Goal: Transaction & Acquisition: Purchase product/service

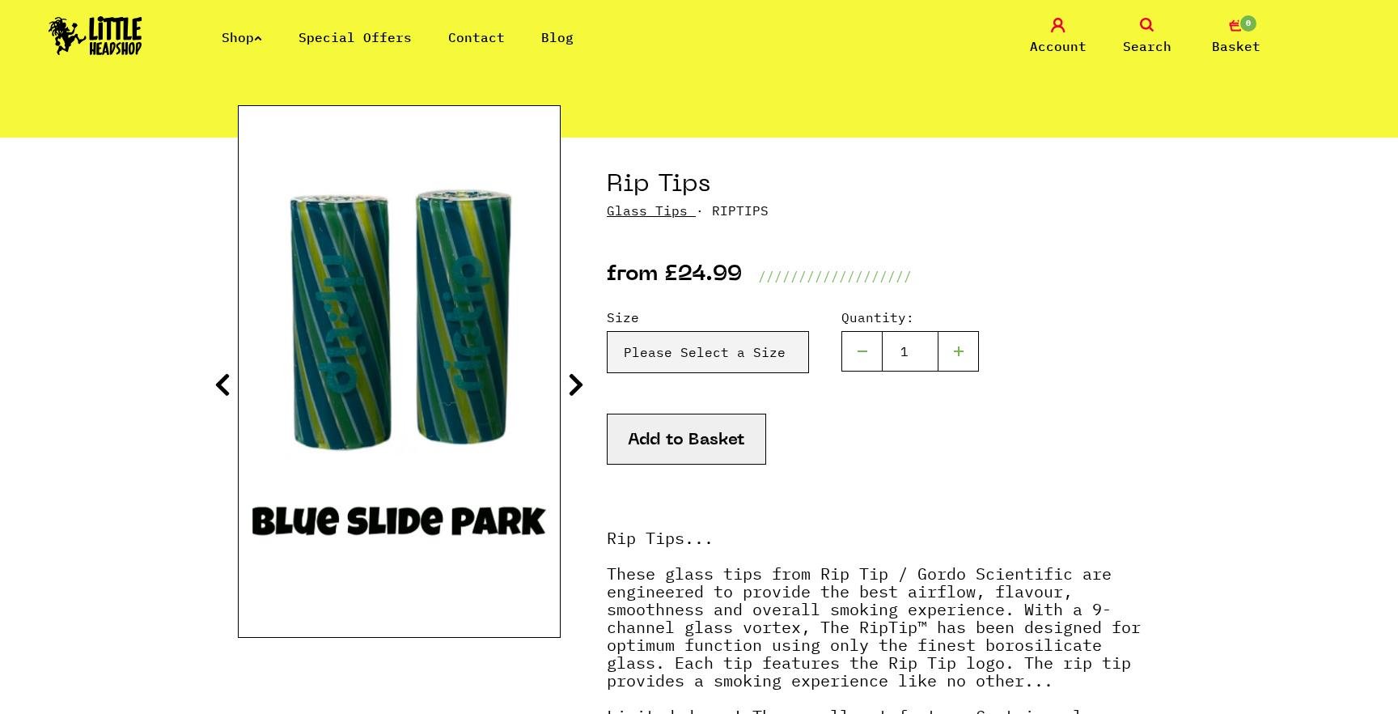
scroll to position [139, 0]
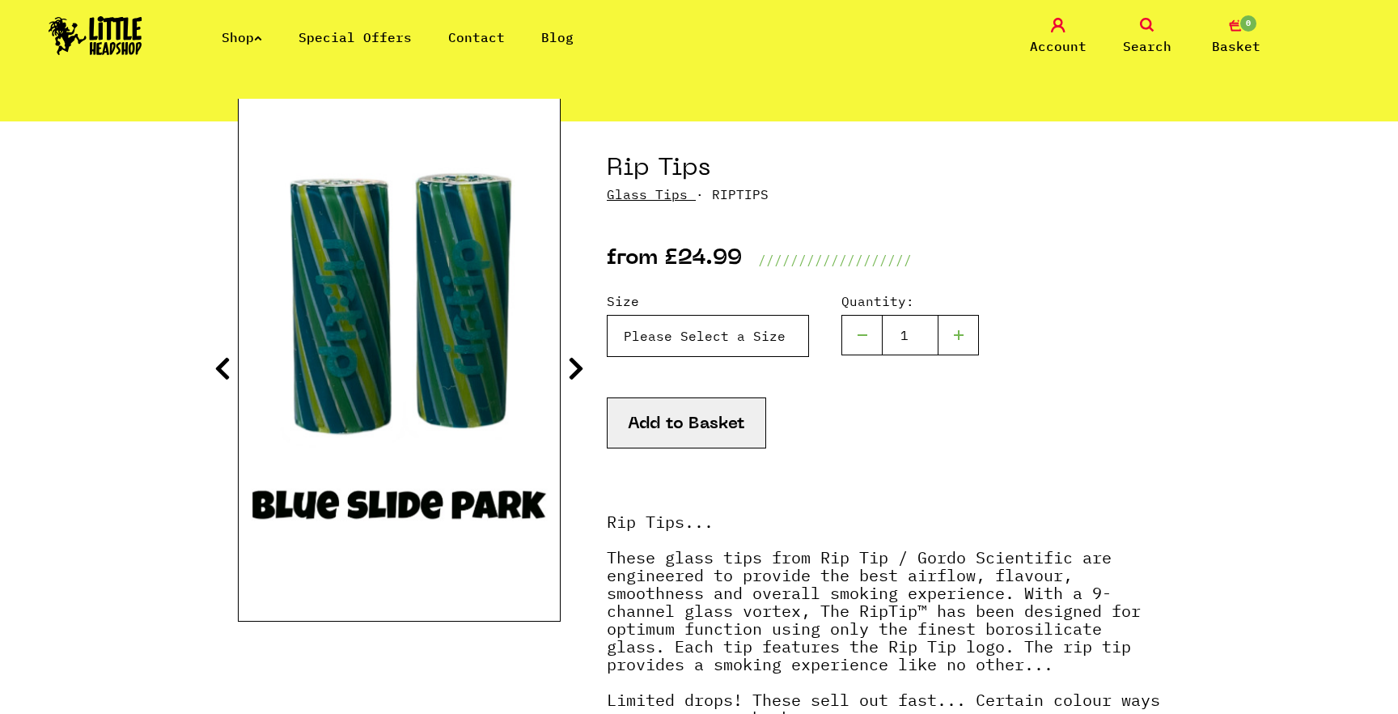
click at [722, 328] on select "Please Select a Size Rip Tips - Size 7 - Clear - £24.99 (Out of Stock) Rip Tips…" at bounding box center [708, 336] width 202 height 42
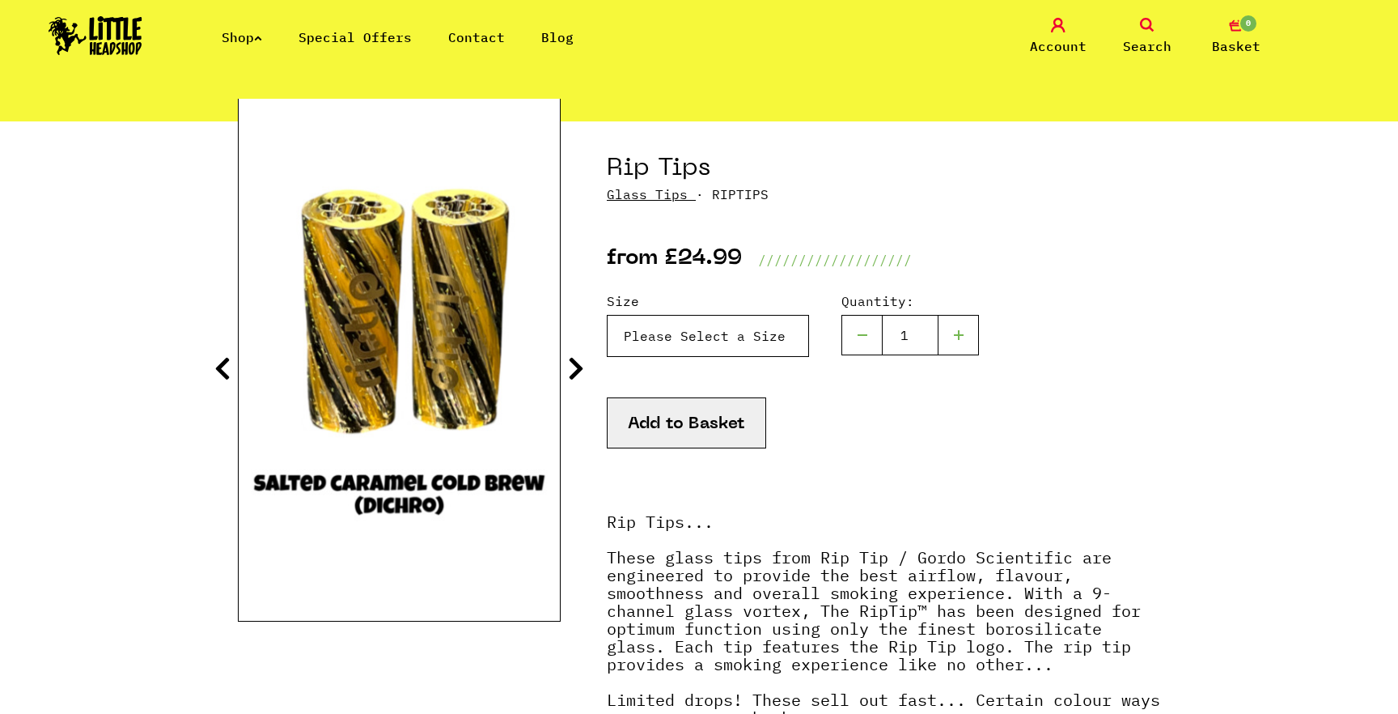
select select "1804"
click at [607, 315] on select "Please Select a Size Rip Tips - Size 7 - Clear - £24.99 (Out of Stock) Rip Tips…" at bounding box center [708, 336] width 202 height 42
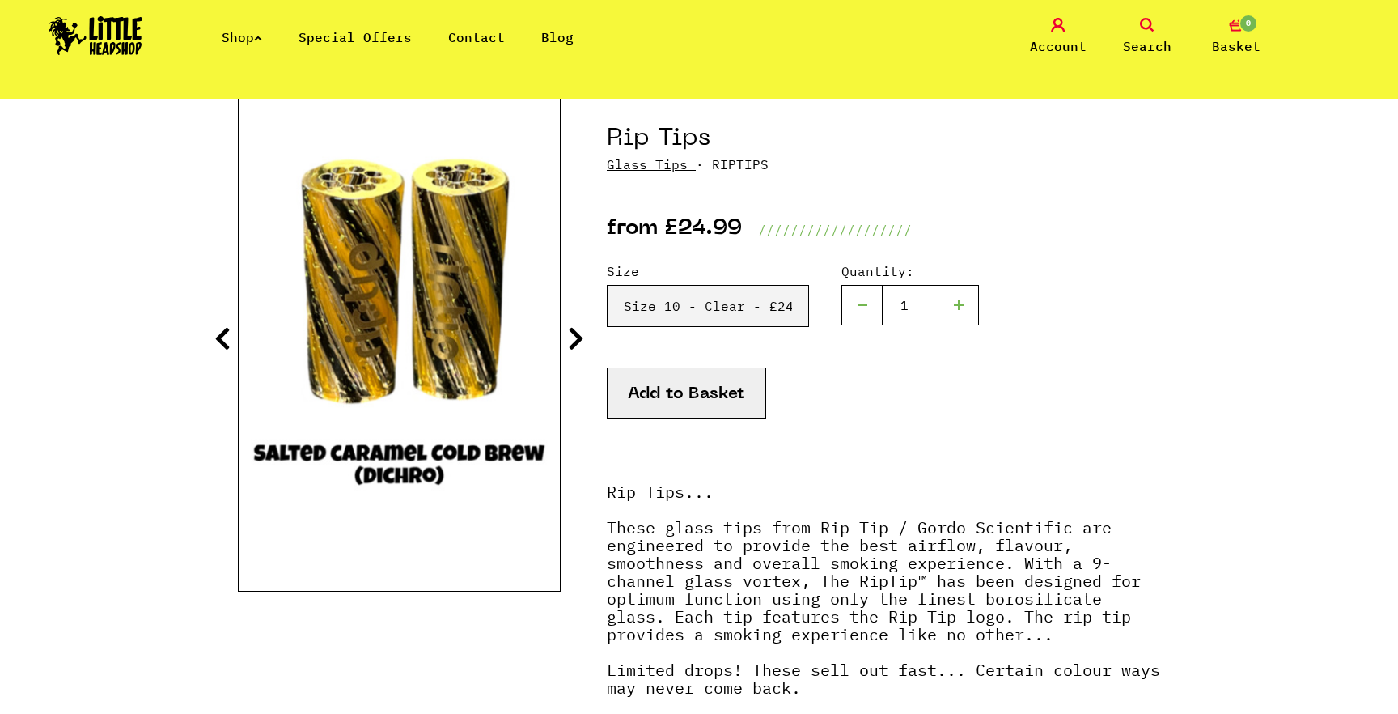
click at [552, 348] on img at bounding box center [399, 325] width 321 height 401
click at [581, 339] on icon at bounding box center [576, 338] width 16 height 26
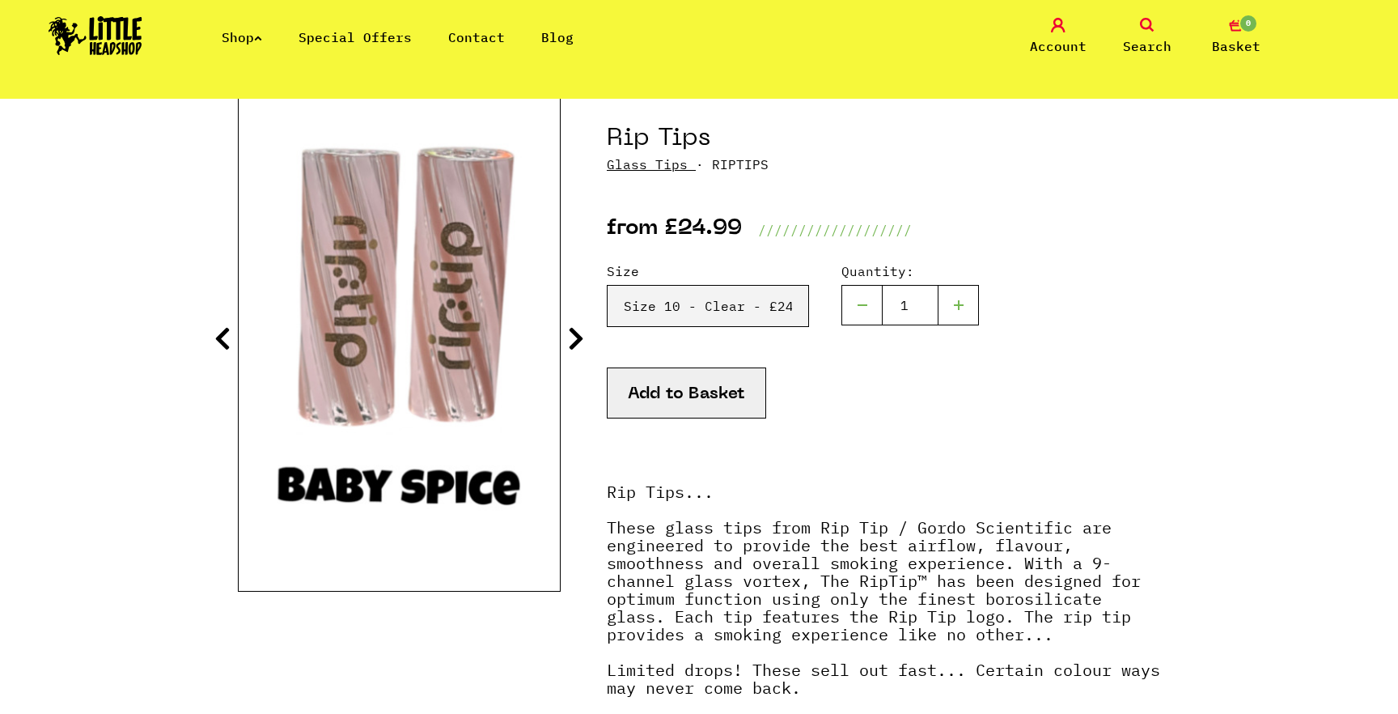
click at [581, 339] on icon at bounding box center [576, 338] width 16 height 26
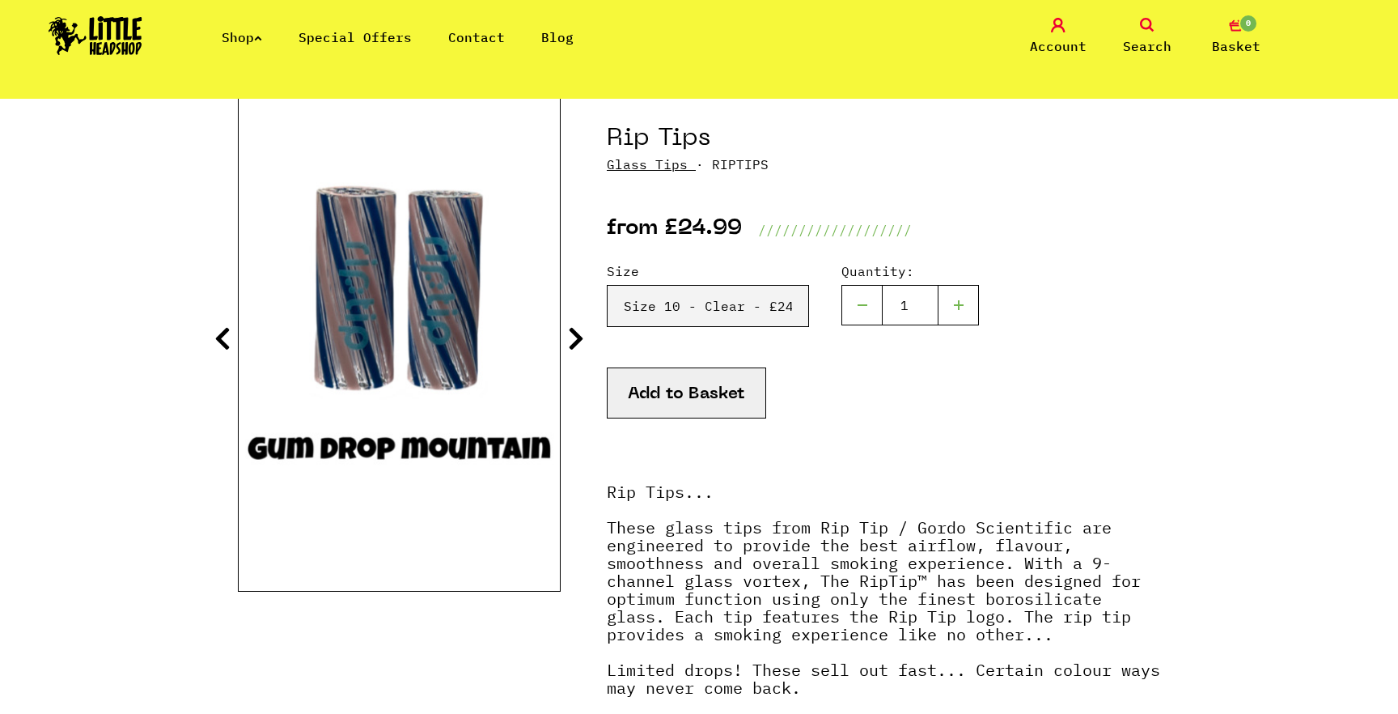
click at [581, 339] on icon at bounding box center [576, 338] width 16 height 26
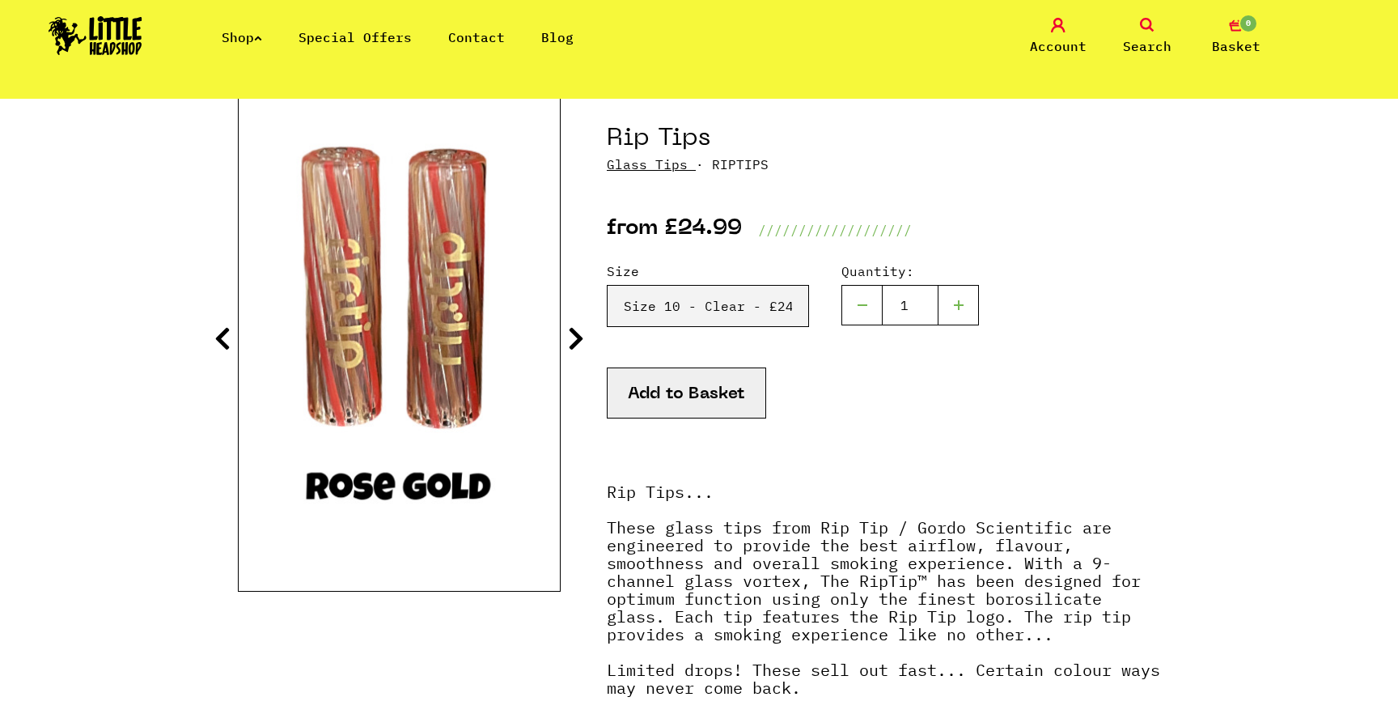
click at [581, 339] on icon at bounding box center [576, 338] width 16 height 26
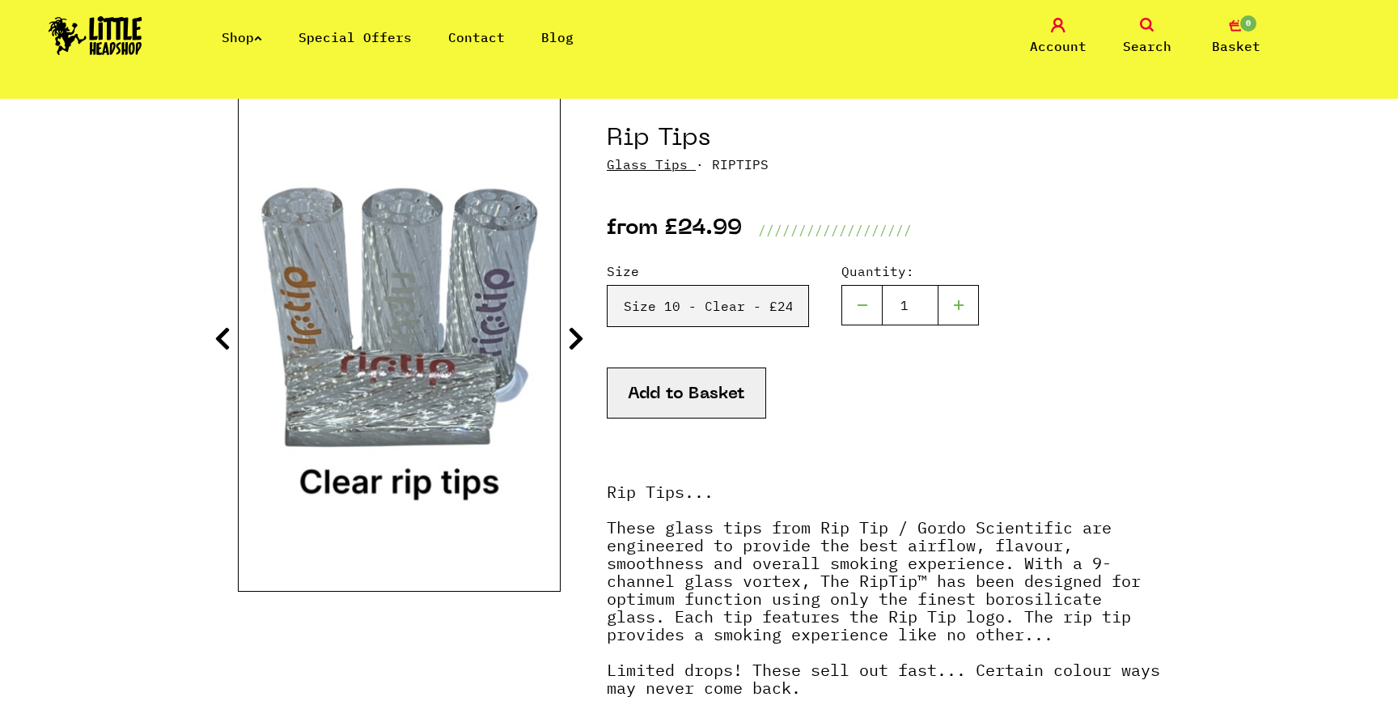
click at [680, 332] on div "Size Please Select a Size Rip Tips - Size 7 - Clear - £24.99 (Out of Stock) Rip…" at bounding box center [883, 314] width 553 height 106
click at [726, 307] on select "Please Select a Size Rip Tips - Size 7 - Clear - £24.99 (Out of Stock) Rip Tips…" at bounding box center [708, 306] width 202 height 42
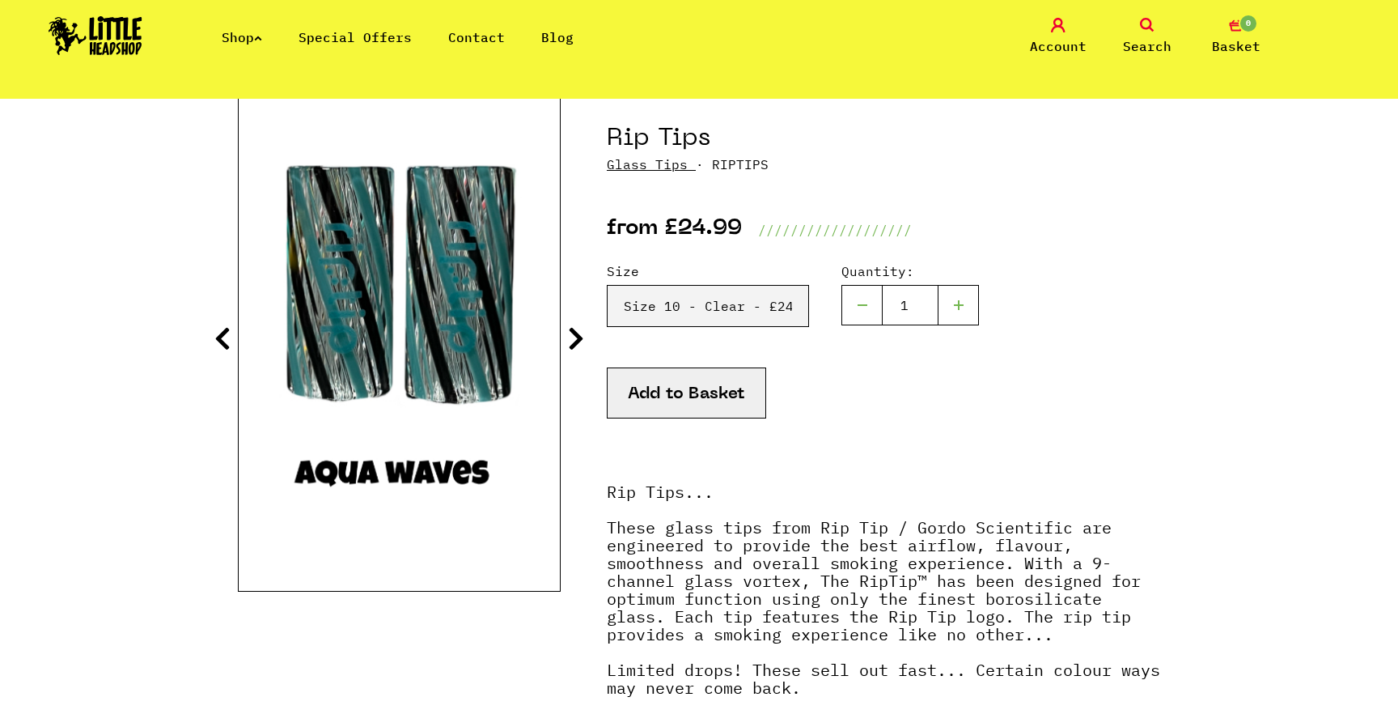
click at [909, 305] on input "number" at bounding box center [910, 305] width 57 height 40
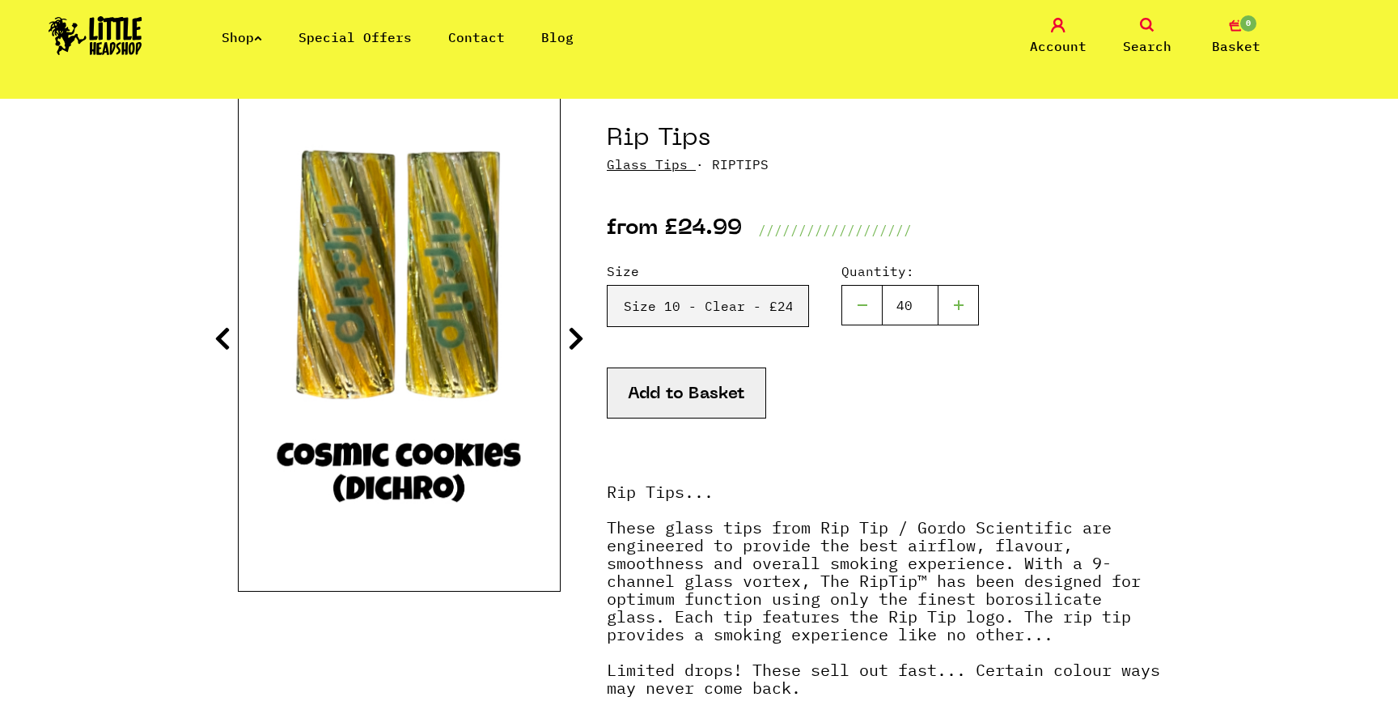
type input "40"
click at [1085, 355] on div "Size Please Select a Size Rip Tips - Size 7 - Clear - £24.99 (Out of Stock) Rip…" at bounding box center [883, 314] width 553 height 106
click at [991, 443] on div "Add to Basket" at bounding box center [883, 412] width 553 height 91
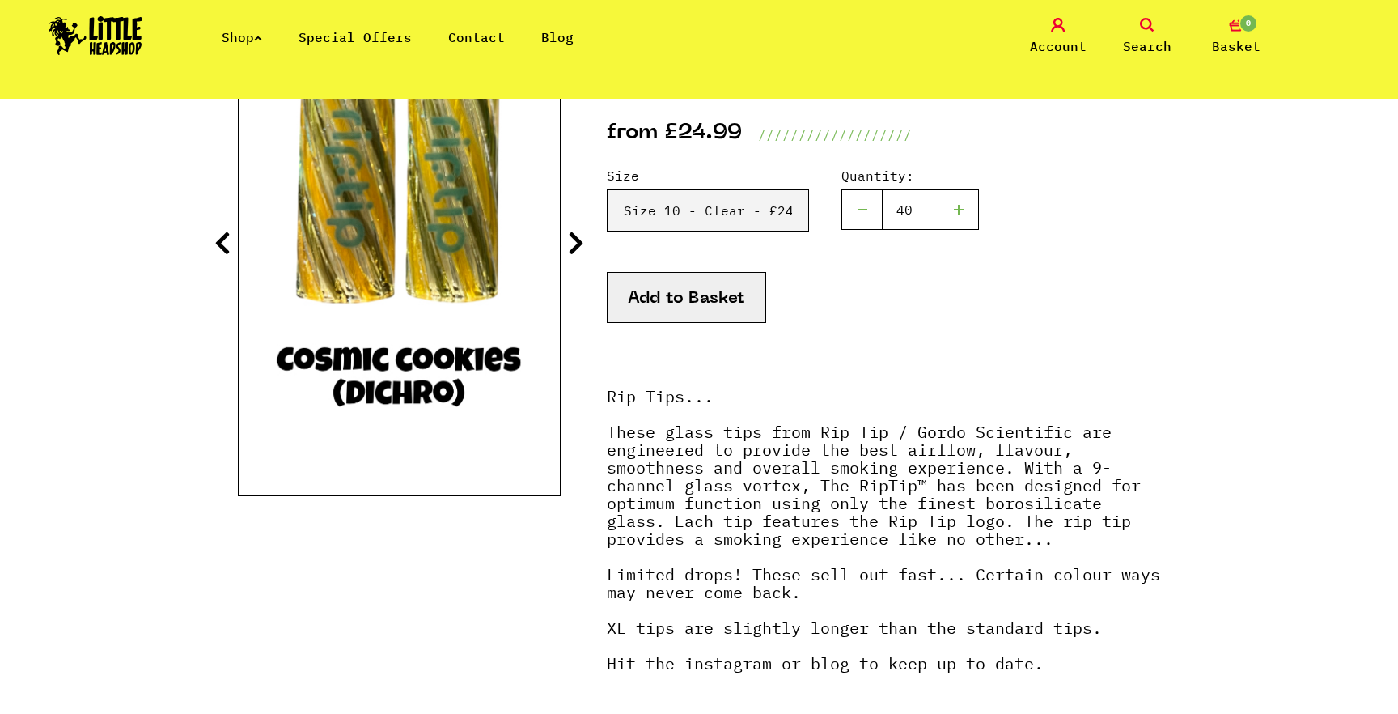
scroll to position [309, 0]
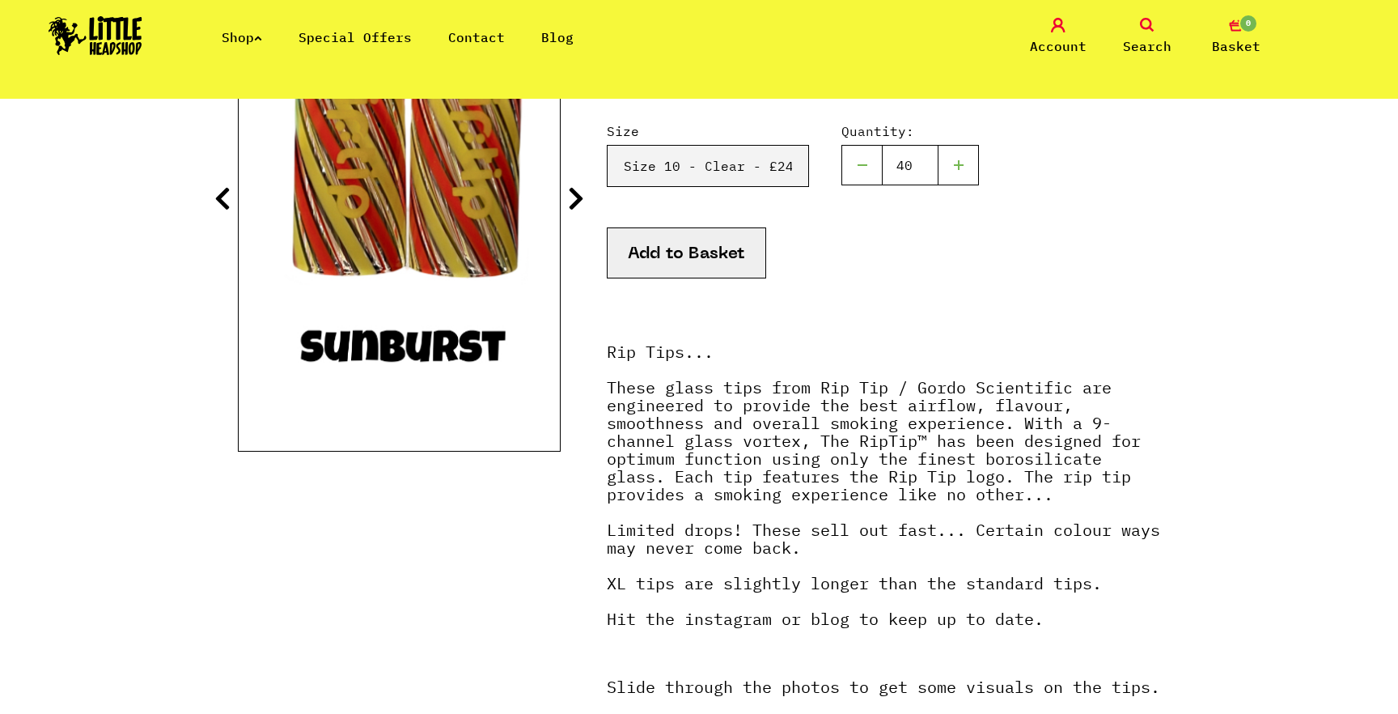
click at [659, 277] on button "Add to Basket" at bounding box center [686, 252] width 159 height 51
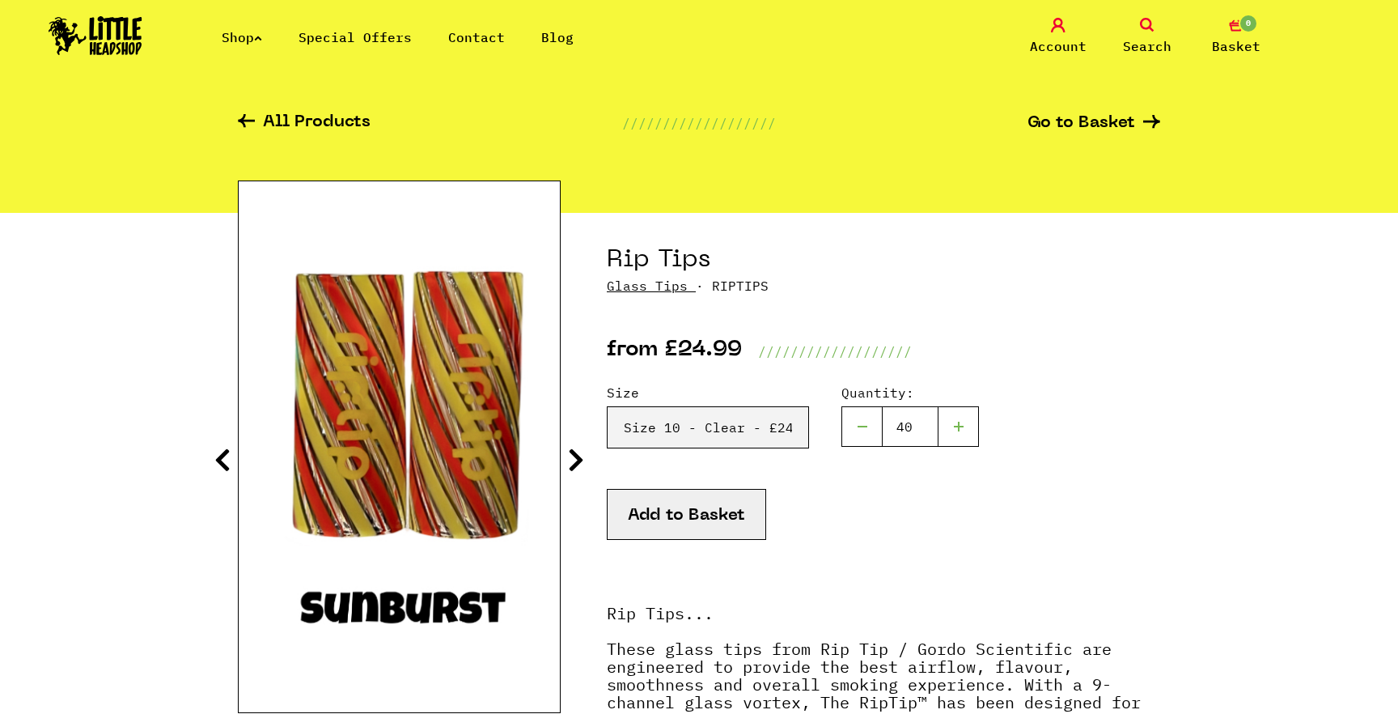
scroll to position [0, 0]
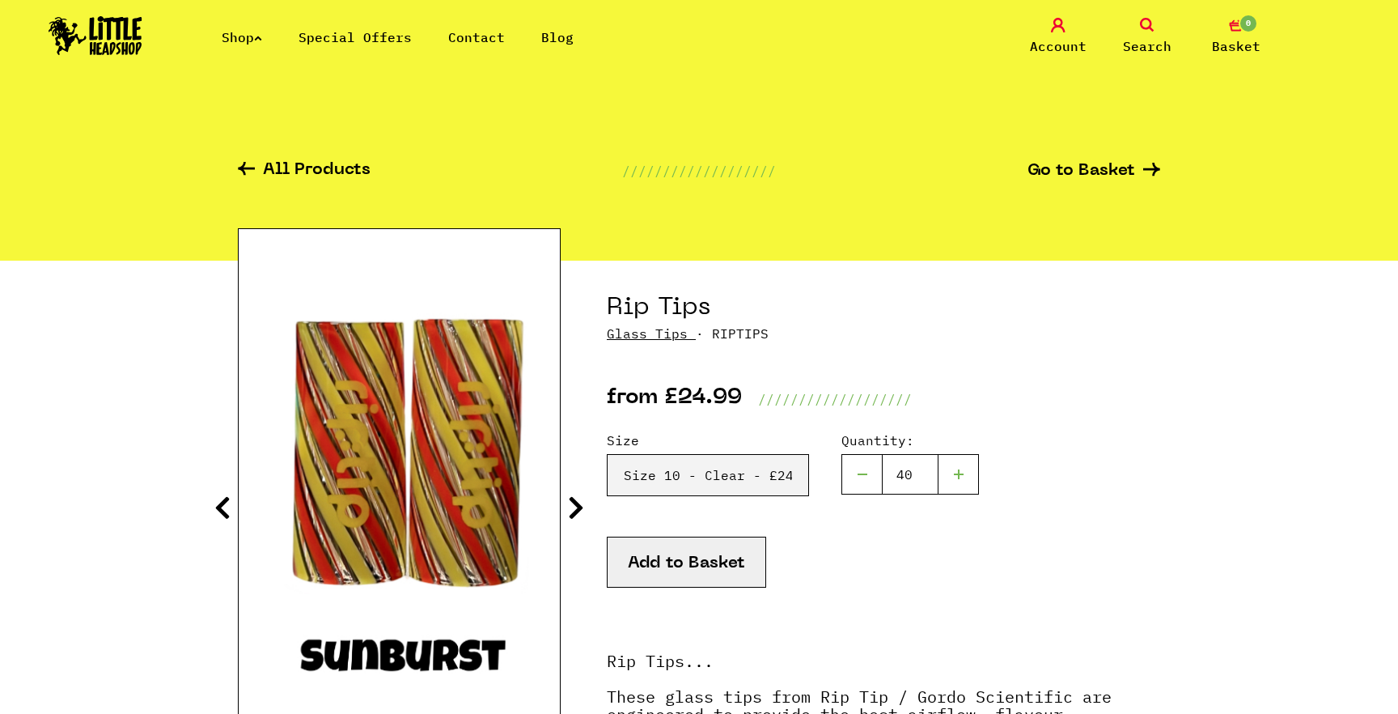
click at [401, 36] on link "Special Offers" at bounding box center [355, 37] width 113 height 16
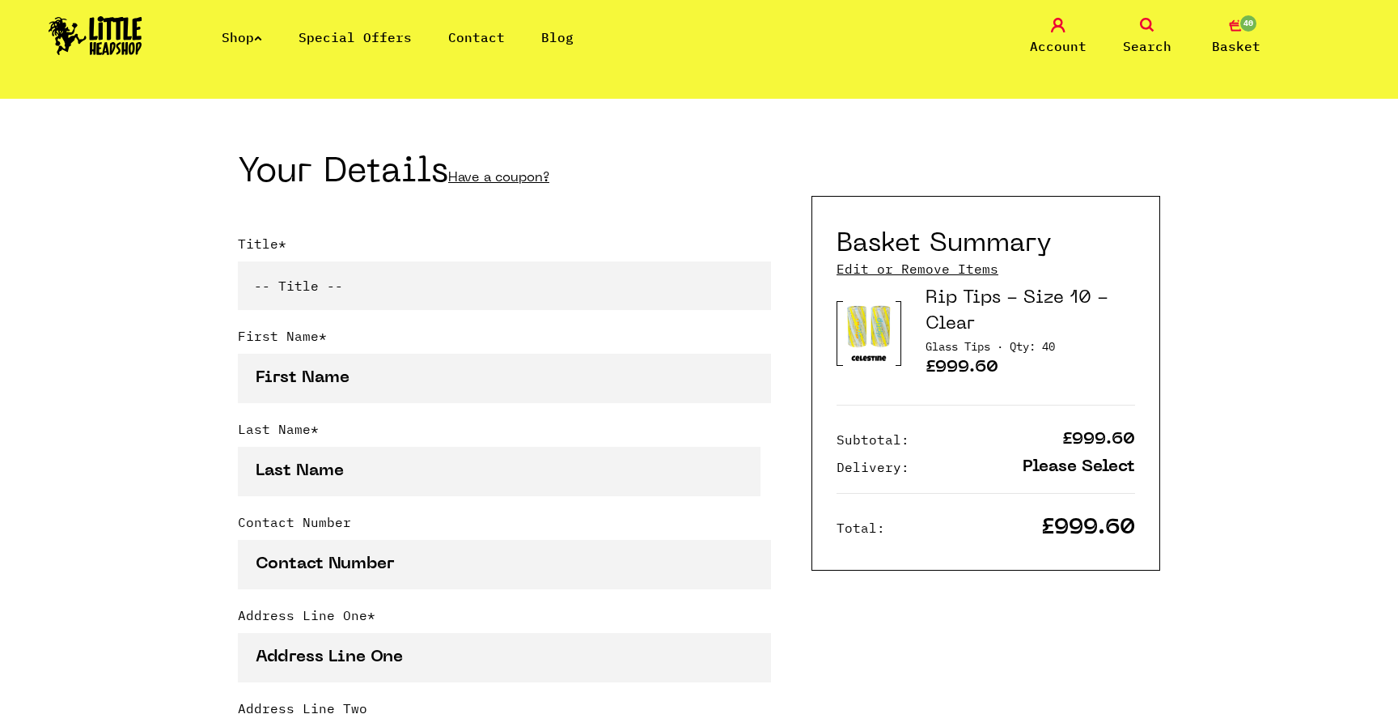
scroll to position [351, 0]
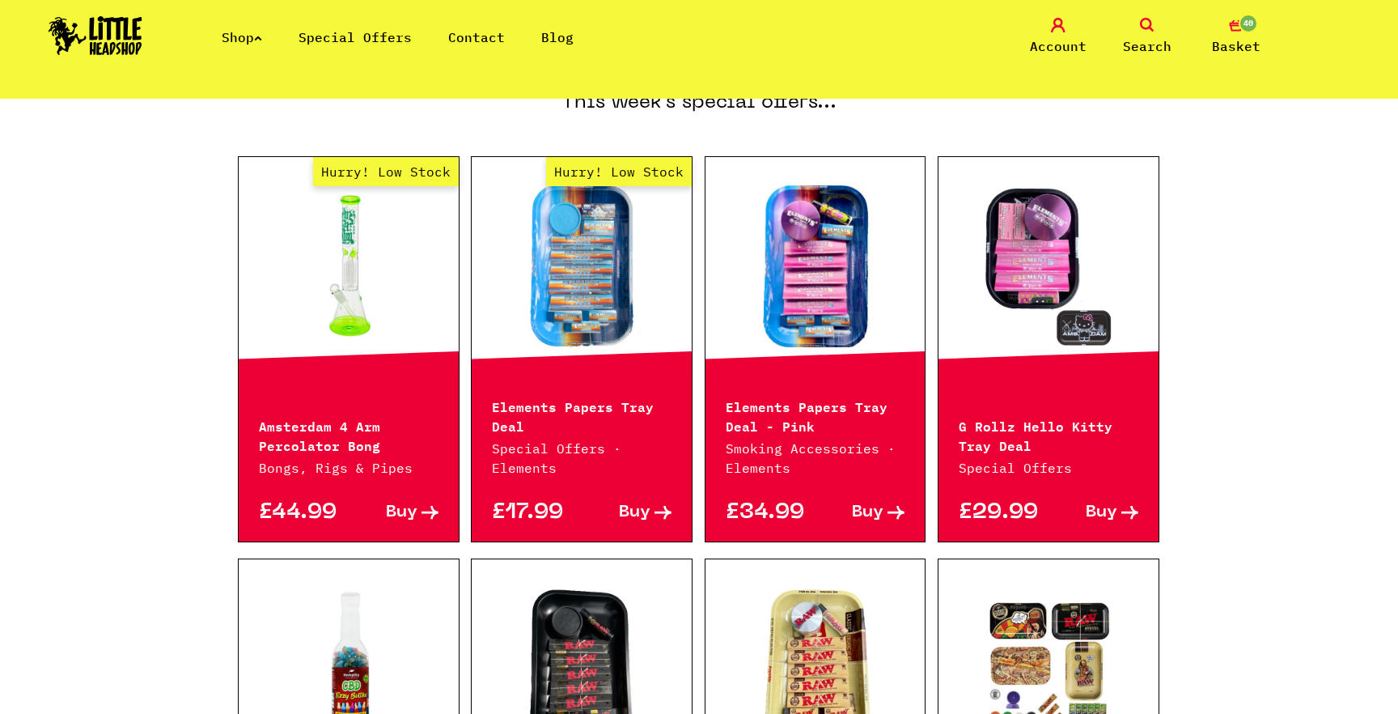
scroll to position [242, 0]
